Goal: Task Accomplishment & Management: Manage account settings

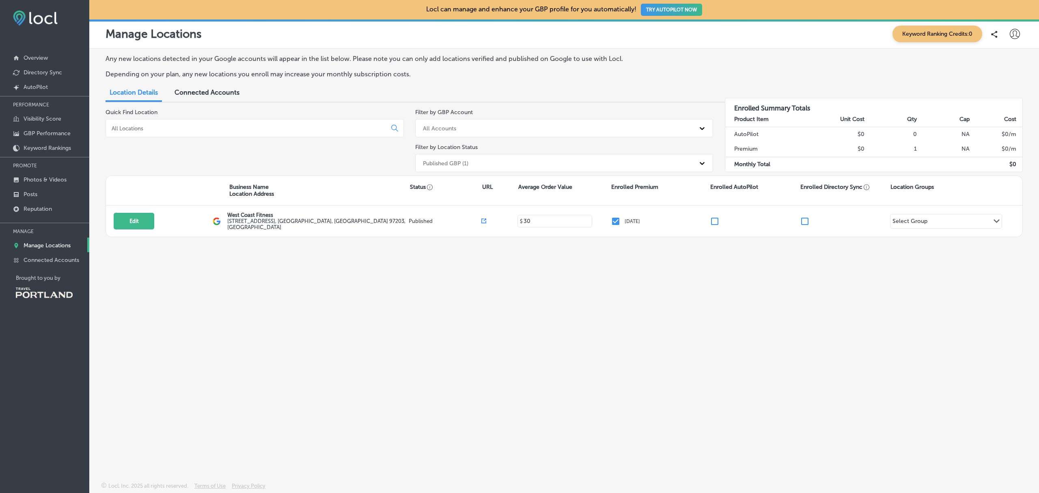
click at [773, 346] on div "Any new locations detected in your Google accounts will appear in the list belo…" at bounding box center [564, 246] width 950 height 395
click at [140, 222] on button "Edit" at bounding box center [134, 221] width 41 height 17
select select "US"
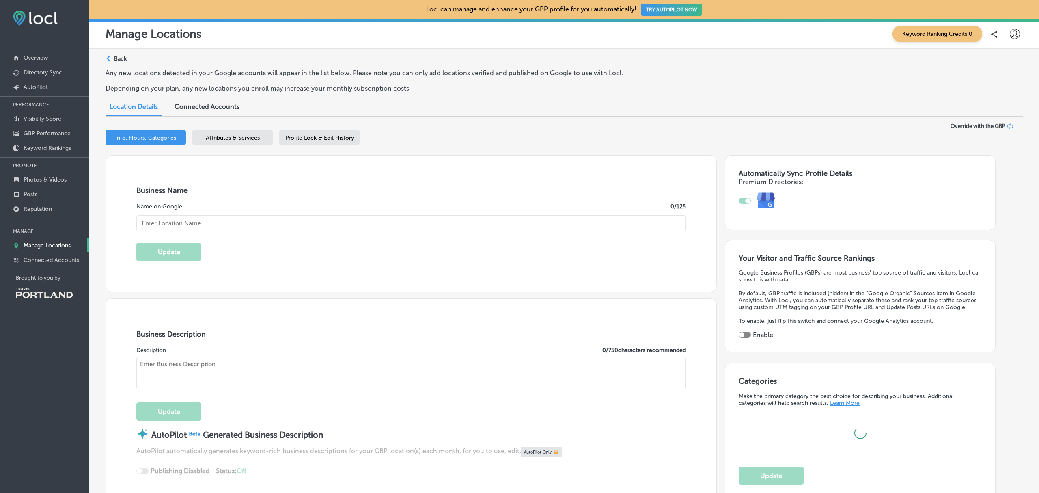
type input "7522 North Lombard Street"
type input "Portland"
type input "97203"
type input "US"
type input "30"
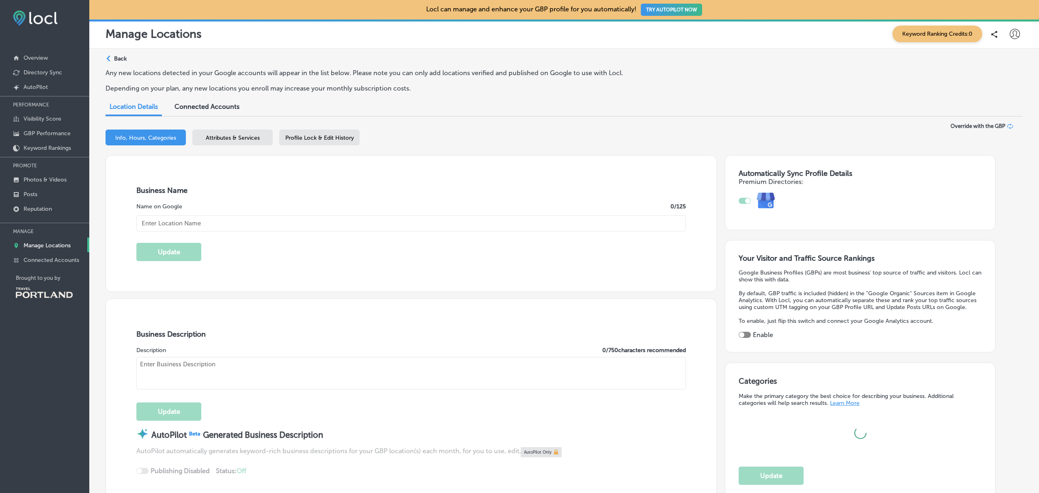
checkbox input "true"
type input "West Coast Fitness"
type input "http://www.pdxgym.com/"
type input "+1 503 283 5404"
type textarea "We have been locally owned, operated, and in the same location since our openin…"
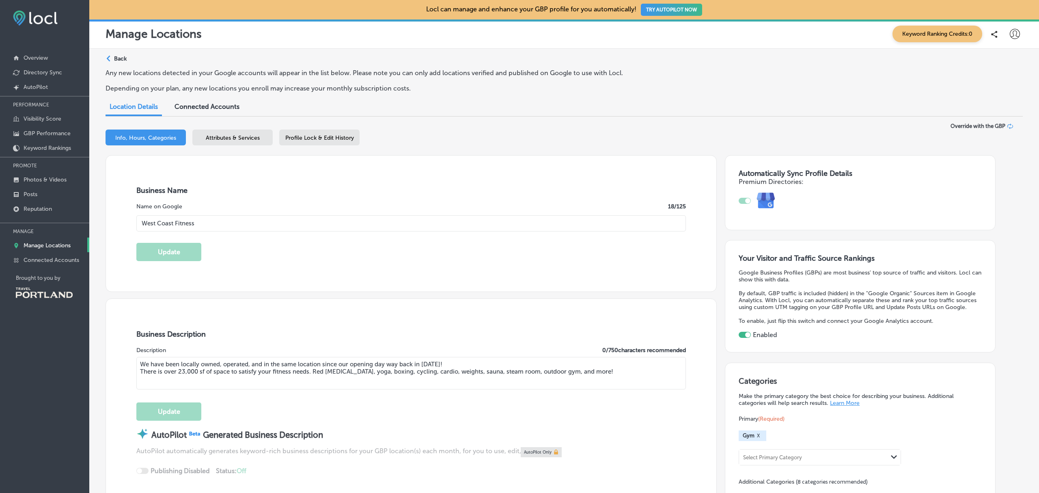
click at [351, 134] on span "Profile Lock & Edit History" at bounding box center [319, 137] width 69 height 7
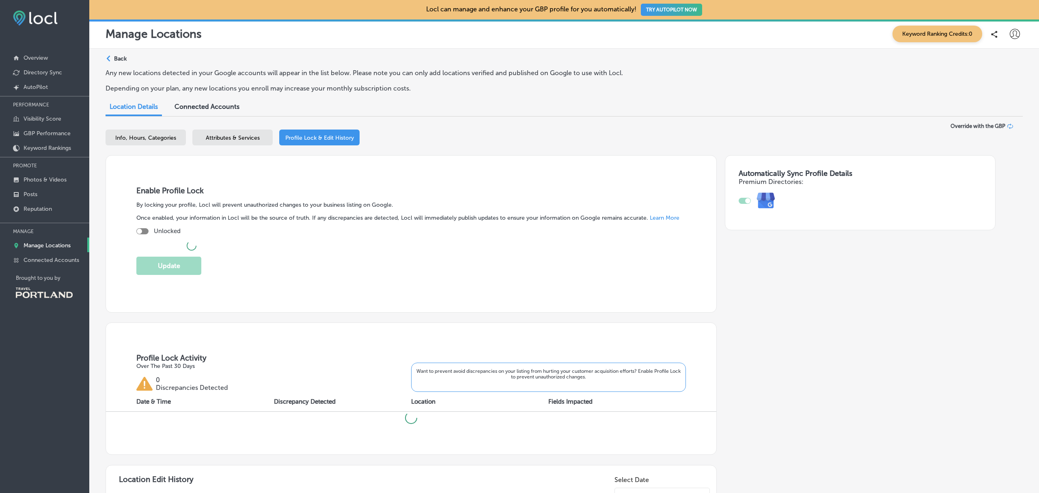
checkbox input "true"
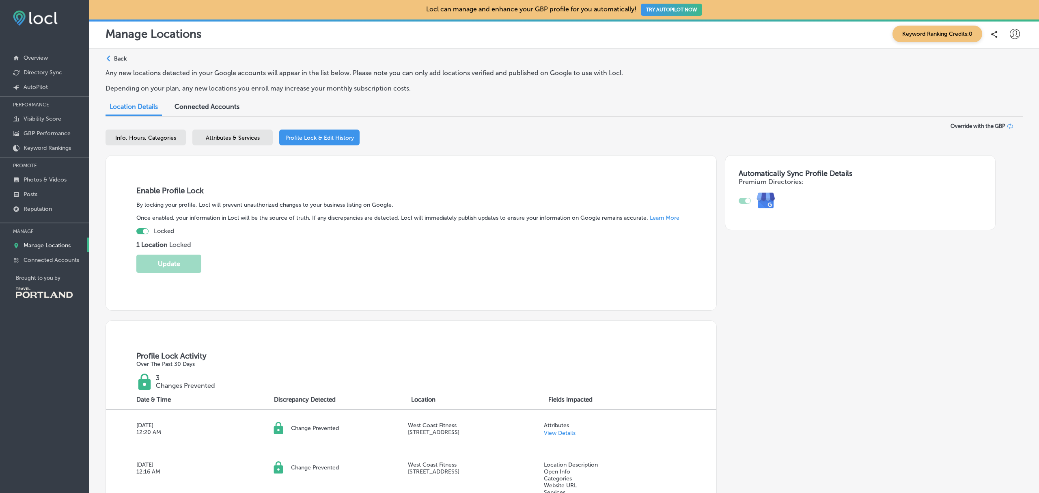
click at [789, 409] on div "Automatically Sync Profile Details Premium Directories:" at bounding box center [856, 448] width 279 height 587
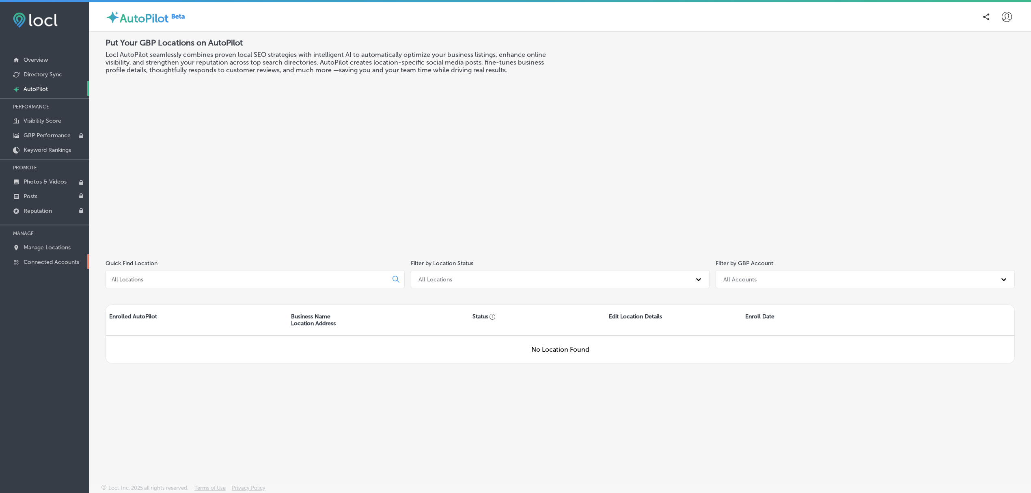
click at [44, 265] on p "Connected Accounts" at bounding box center [52, 262] width 56 height 7
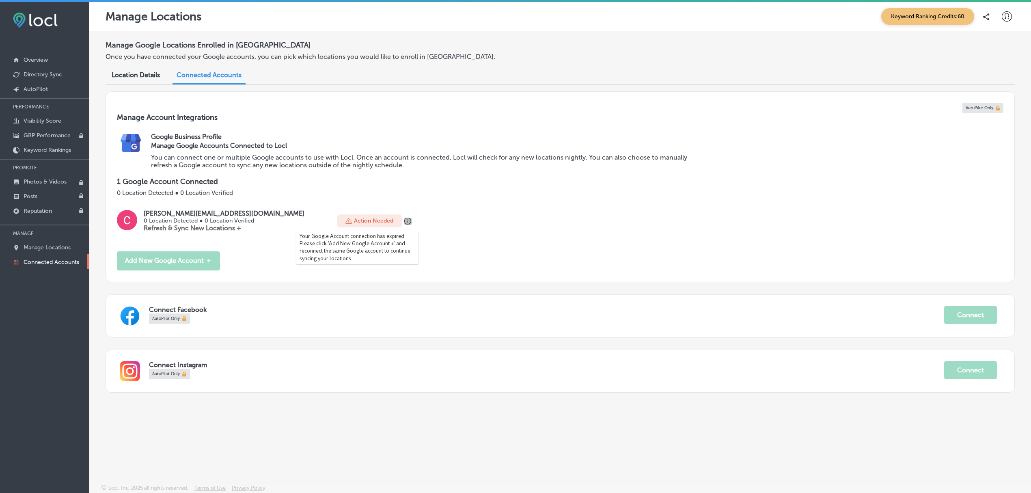
click at [404, 220] on icon "button" at bounding box center [407, 221] width 7 height 7
click at [1009, 14] on icon at bounding box center [1007, 16] width 10 height 10
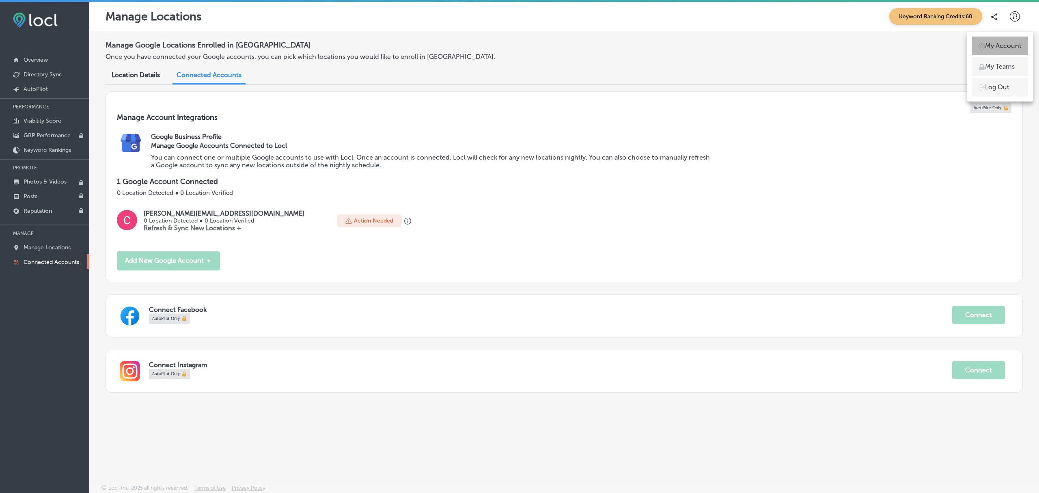
click at [994, 46] on p "My Account" at bounding box center [1003, 46] width 37 height 10
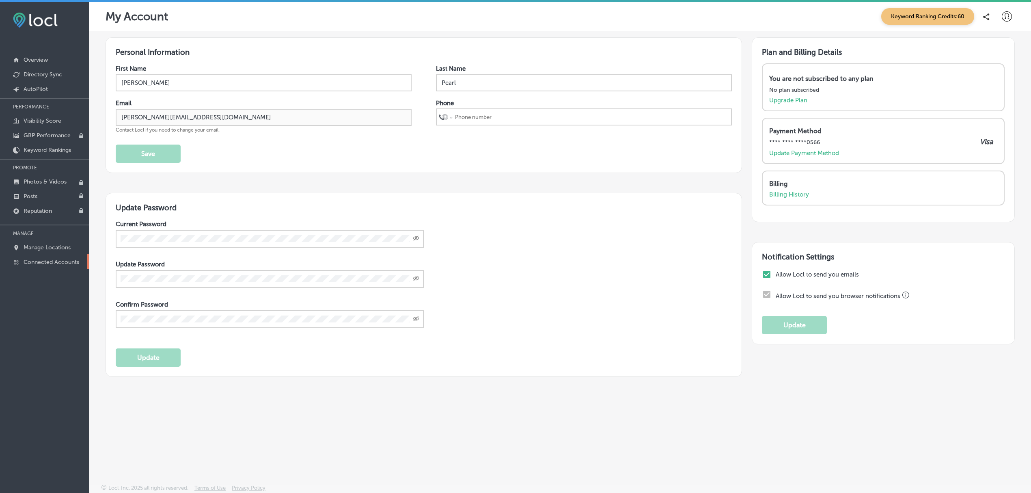
click at [44, 262] on p "Connected Accounts" at bounding box center [52, 262] width 56 height 7
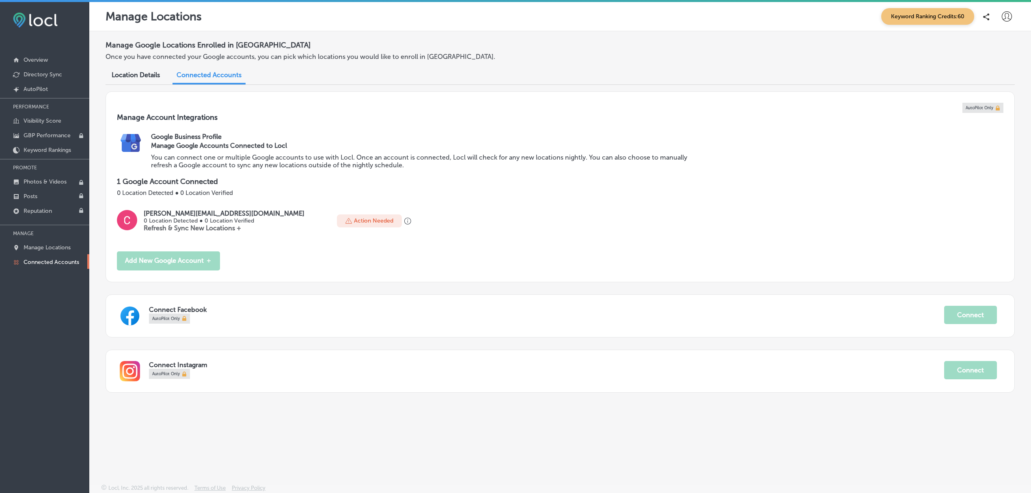
click at [274, 401] on div "AutoPilot Only Manage Account Integrations Google Business Profile Manage Googl…" at bounding box center [560, 247] width 909 height 313
